Goal: Find specific page/section: Find specific page/section

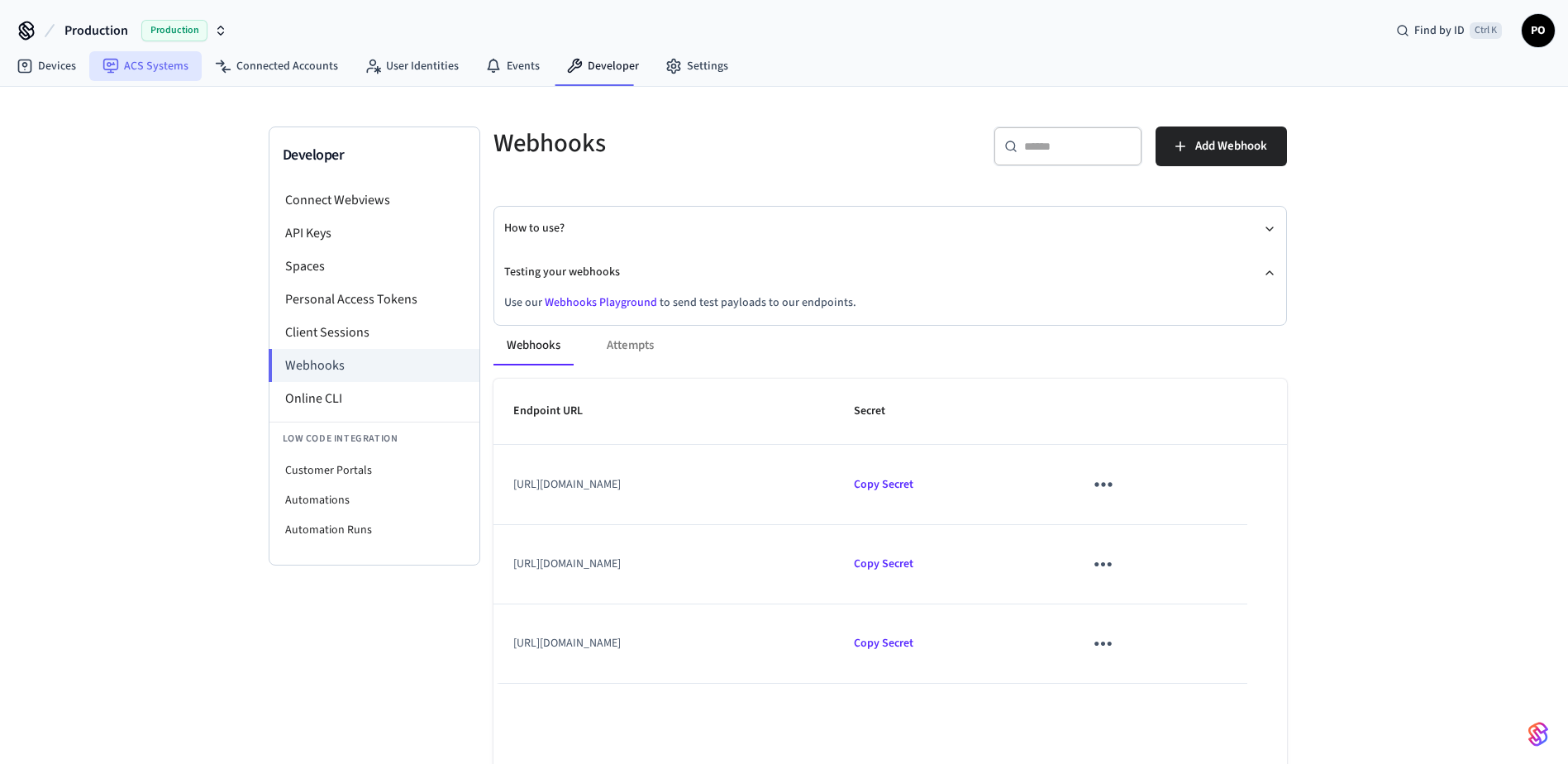
click at [187, 77] on link "ACS Systems" at bounding box center [145, 66] width 112 height 29
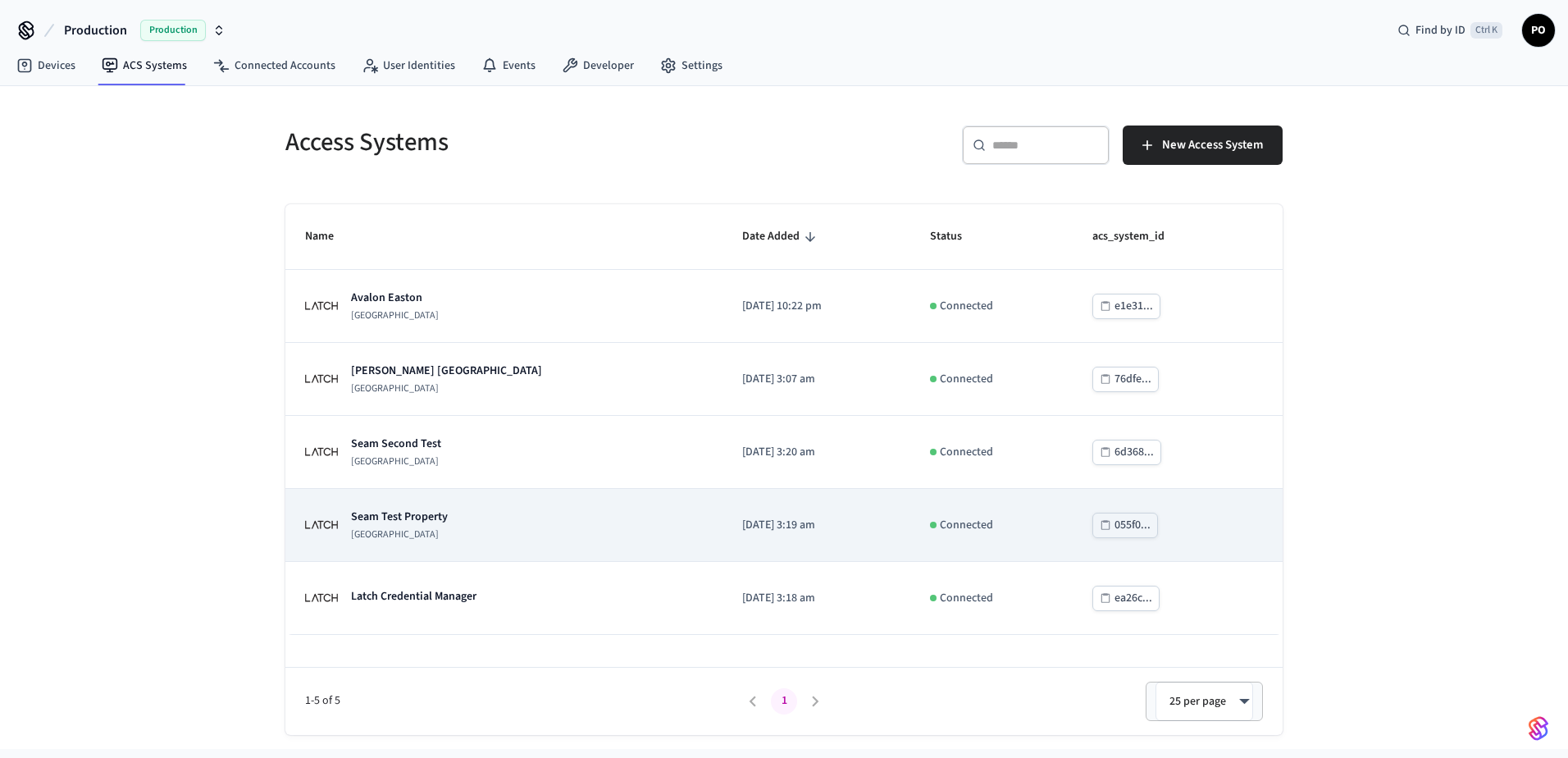
click at [1102, 530] on button "055f0..." at bounding box center [1125, 525] width 65 height 25
